Goal: Task Accomplishment & Management: Manage account settings

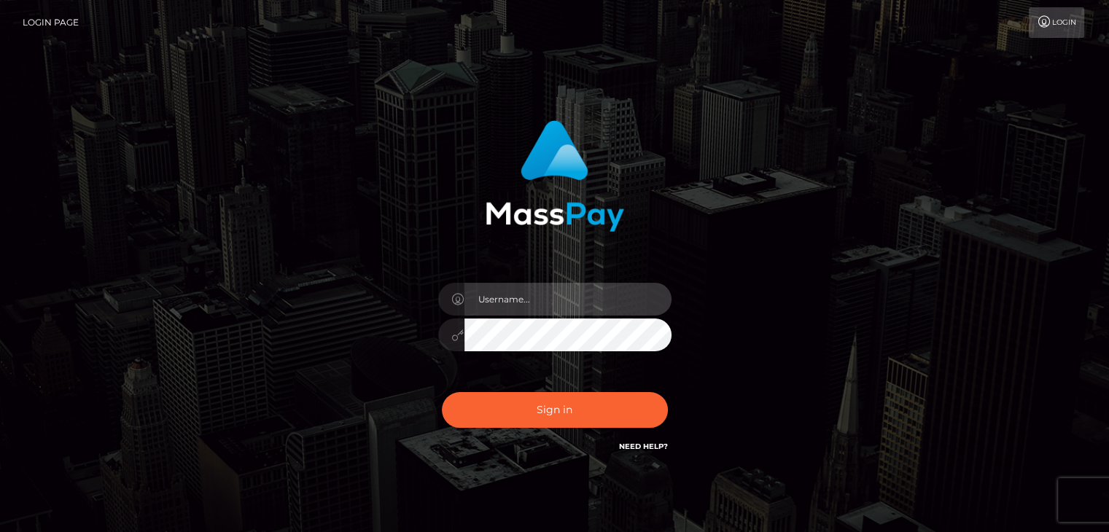
click at [494, 300] on input "text" at bounding box center [567, 299] width 207 height 33
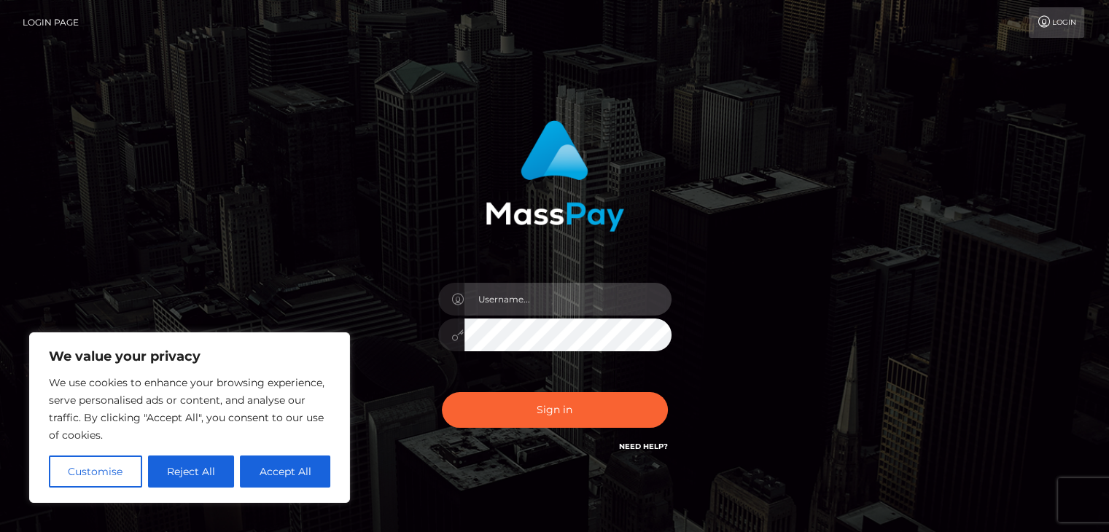
type input "[EMAIL_ADDRESS][DOMAIN_NAME]"
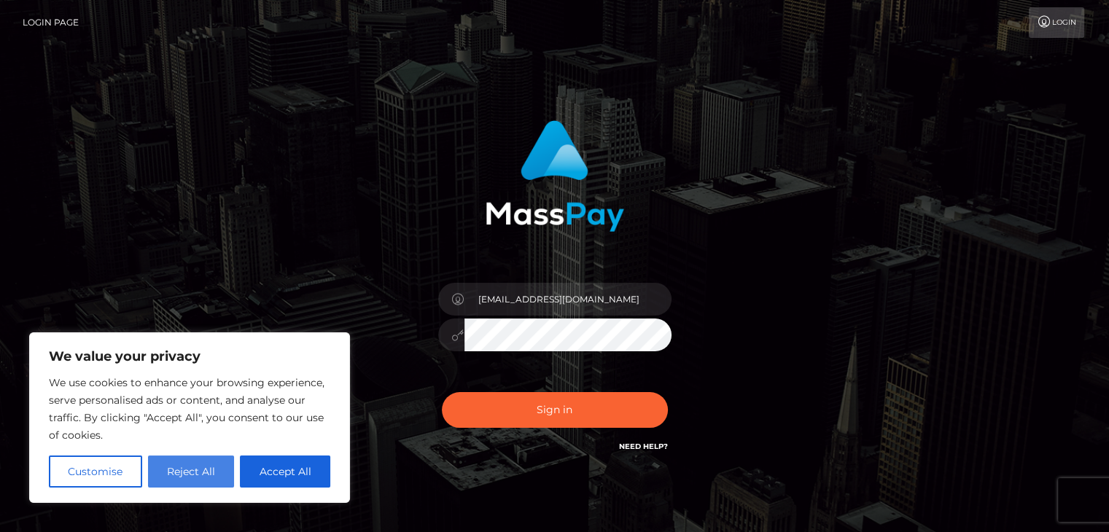
click at [200, 459] on button "Reject All" at bounding box center [191, 472] width 87 height 32
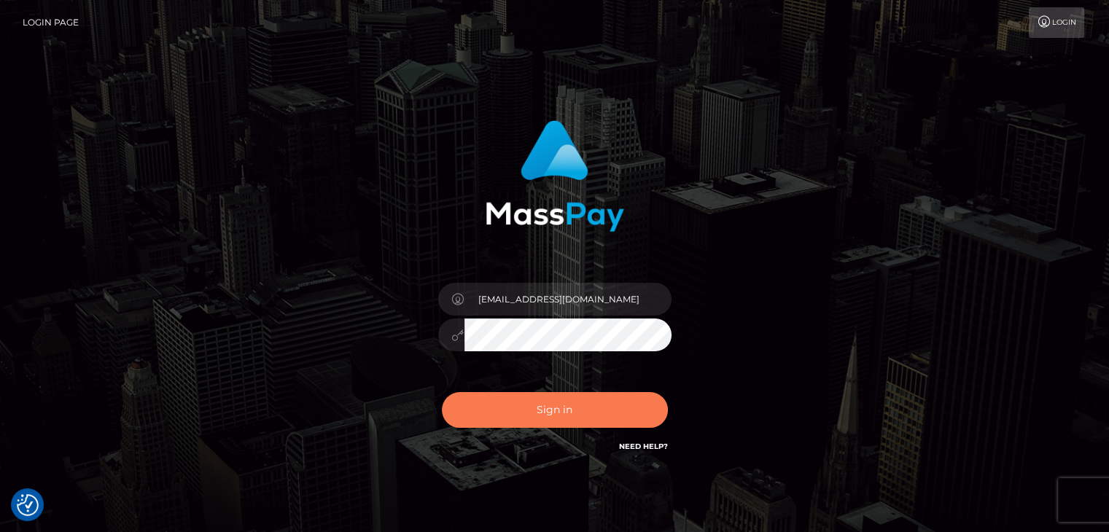
click at [516, 421] on button "Sign in" at bounding box center [555, 410] width 226 height 36
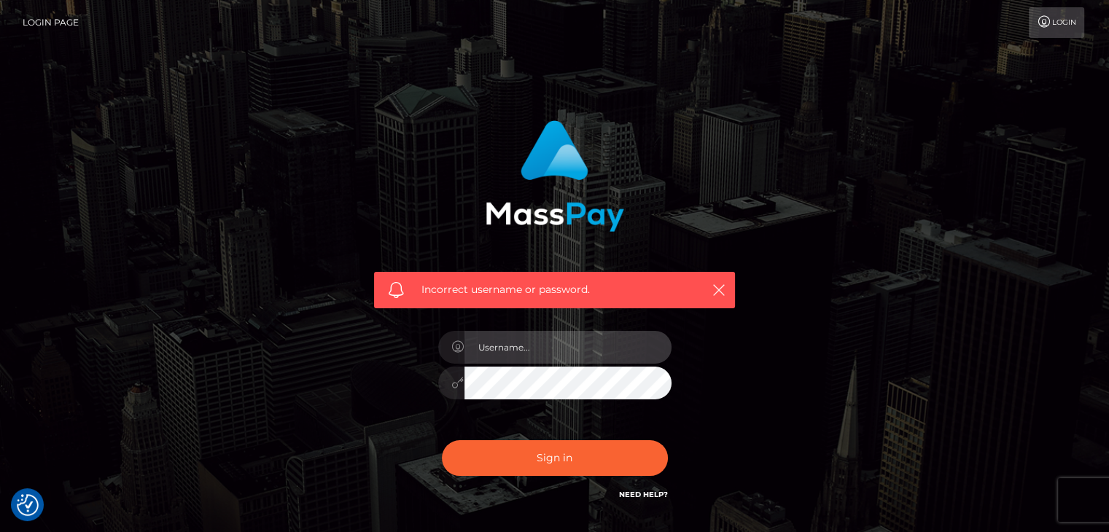
click at [562, 349] on input "text" at bounding box center [567, 347] width 207 height 33
type input "[EMAIL_ADDRESS][DOMAIN_NAME]"
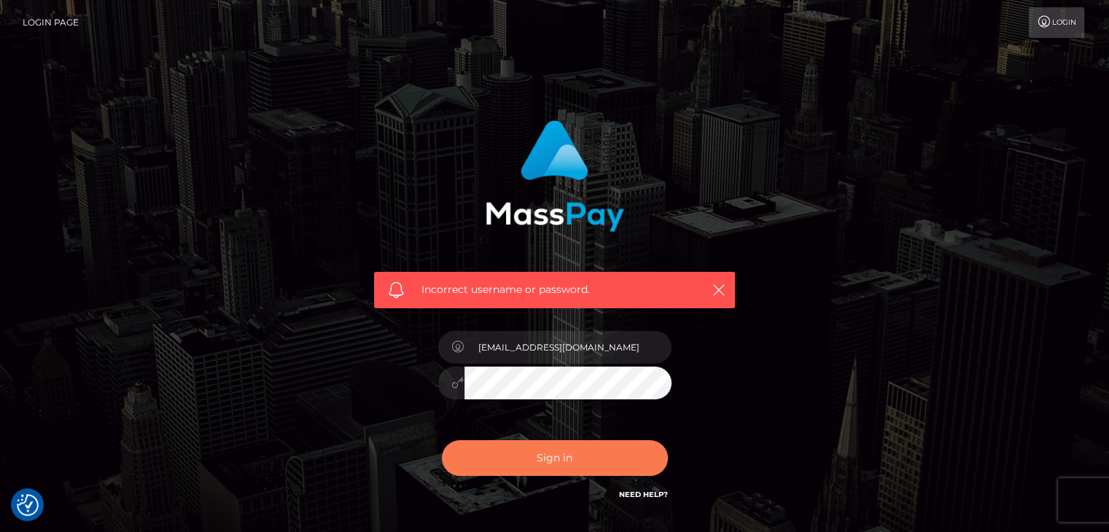
click at [518, 457] on button "Sign in" at bounding box center [555, 458] width 226 height 36
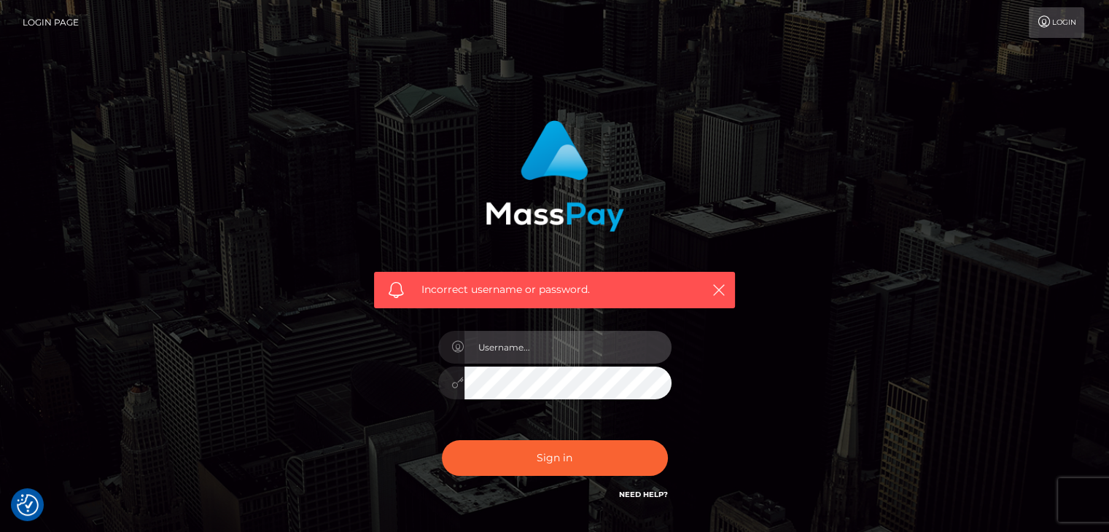
click at [505, 348] on input "text" at bounding box center [567, 347] width 207 height 33
click at [545, 351] on input "katarinapetrovva@gmail.com" at bounding box center [567, 347] width 207 height 33
type input "[EMAIL_ADDRESS][DOMAIN_NAME]"
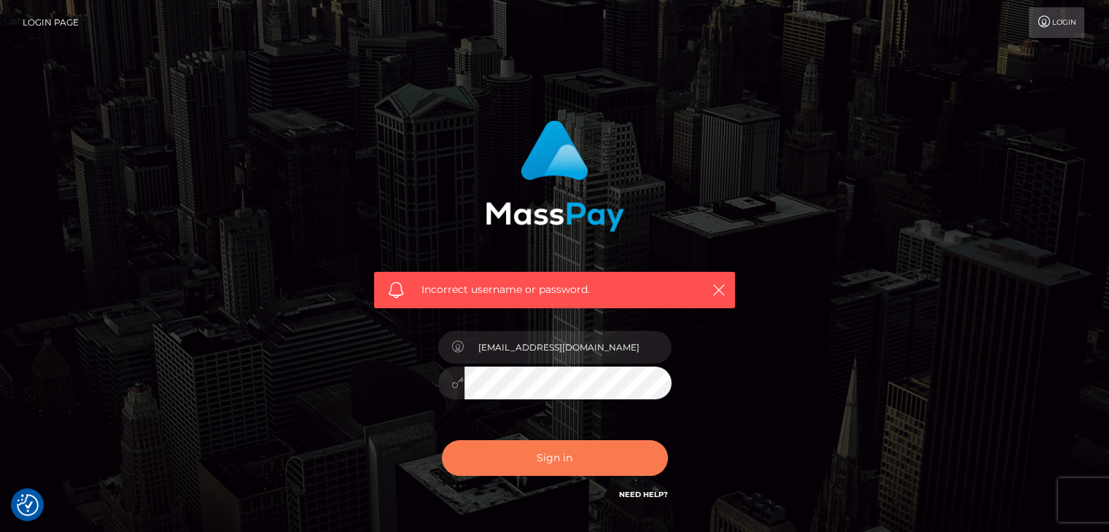
click at [497, 461] on button "Sign in" at bounding box center [555, 458] width 226 height 36
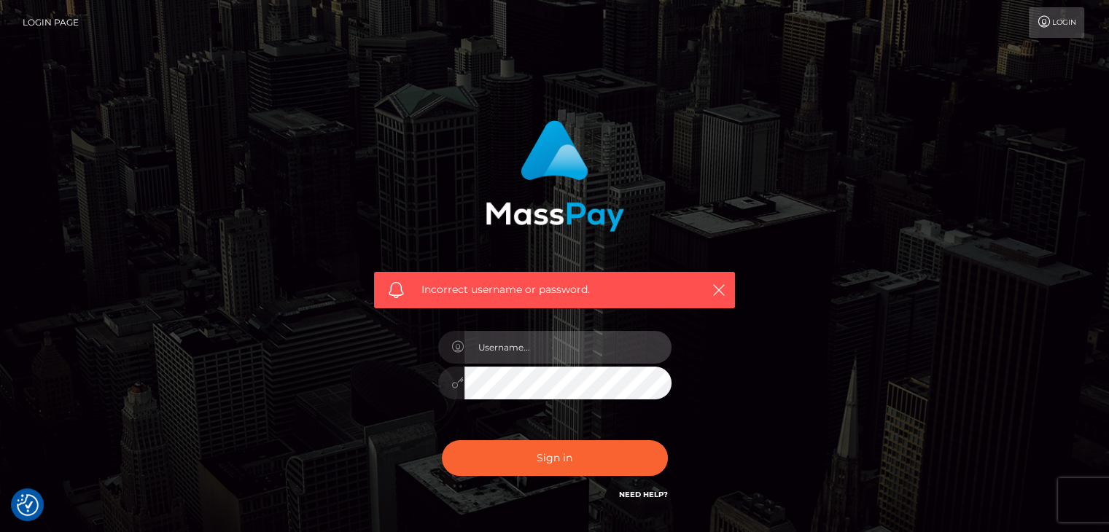
click at [531, 342] on input "text" at bounding box center [567, 347] width 207 height 33
type input "[EMAIL_ADDRESS][DOMAIN_NAME]"
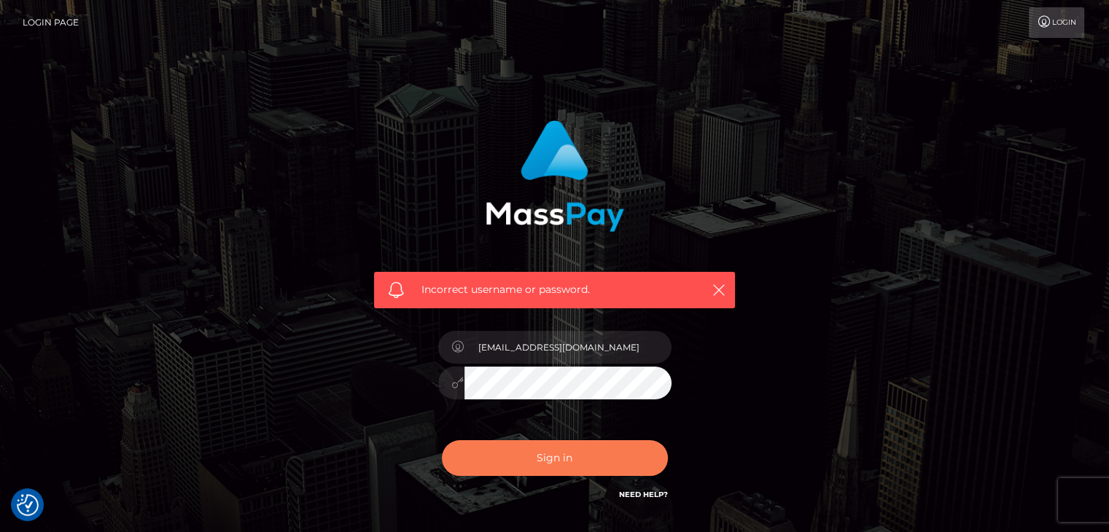
click at [493, 467] on button "Sign in" at bounding box center [555, 458] width 226 height 36
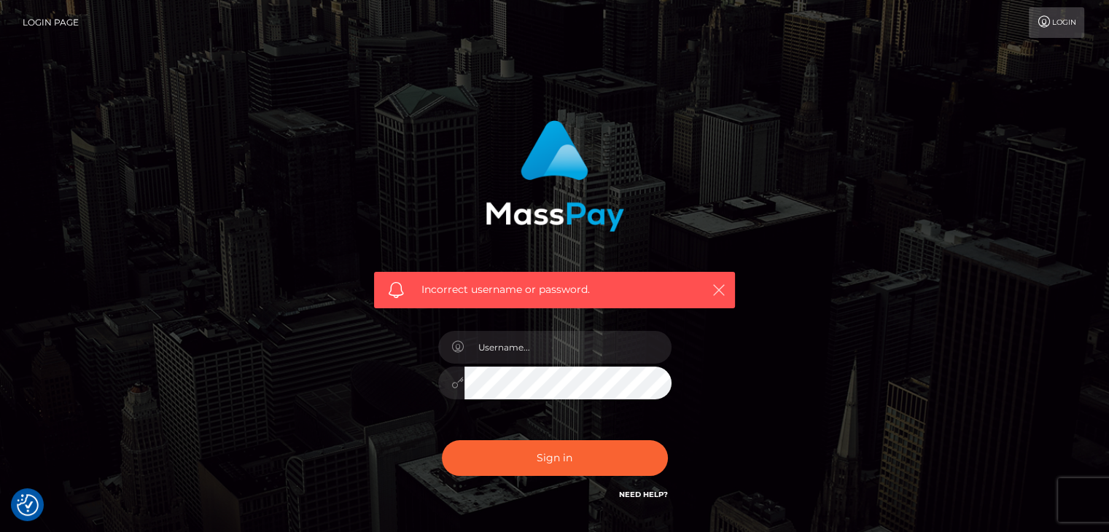
click at [723, 298] on button "button" at bounding box center [718, 290] width 18 height 18
click at [723, 285] on icon "button" at bounding box center [719, 290] width 15 height 15
click at [717, 287] on icon "button" at bounding box center [719, 290] width 15 height 15
